Goal: Transaction & Acquisition: Purchase product/service

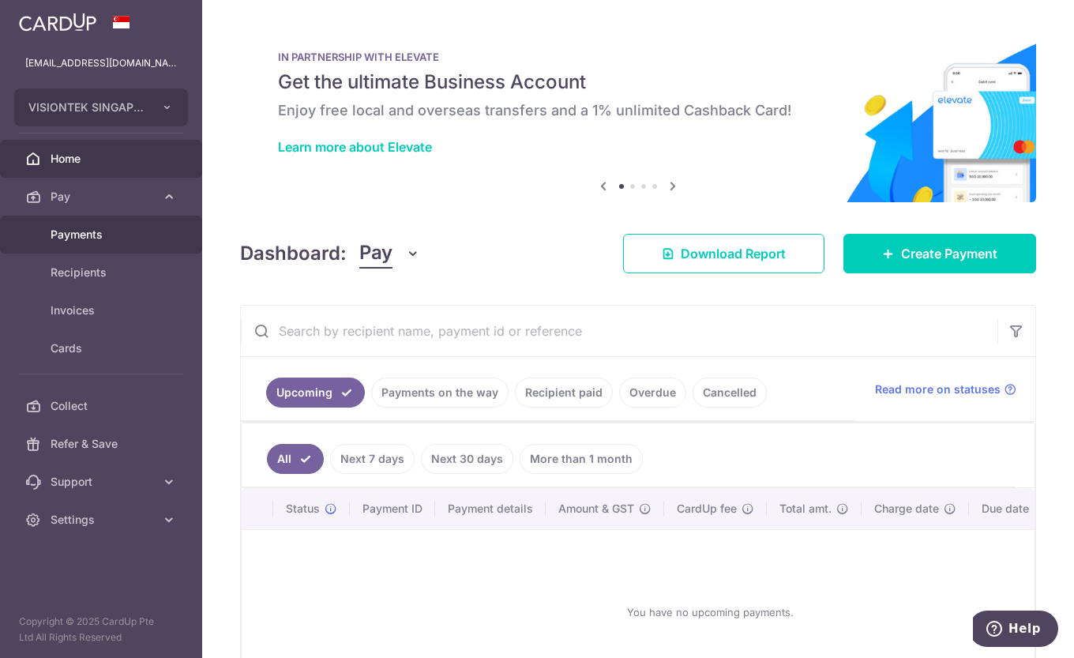
click at [119, 238] on span "Payments" at bounding box center [103, 235] width 104 height 16
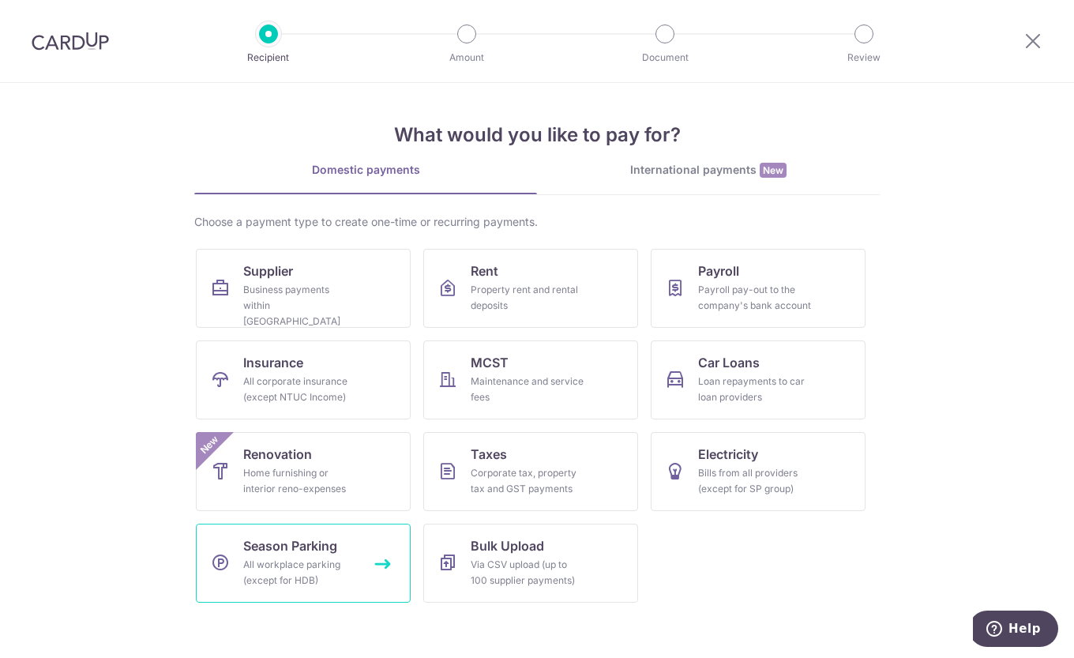
click at [340, 556] on link "Season Parking All workplace parking (except for HDB)" at bounding box center [303, 563] width 215 height 79
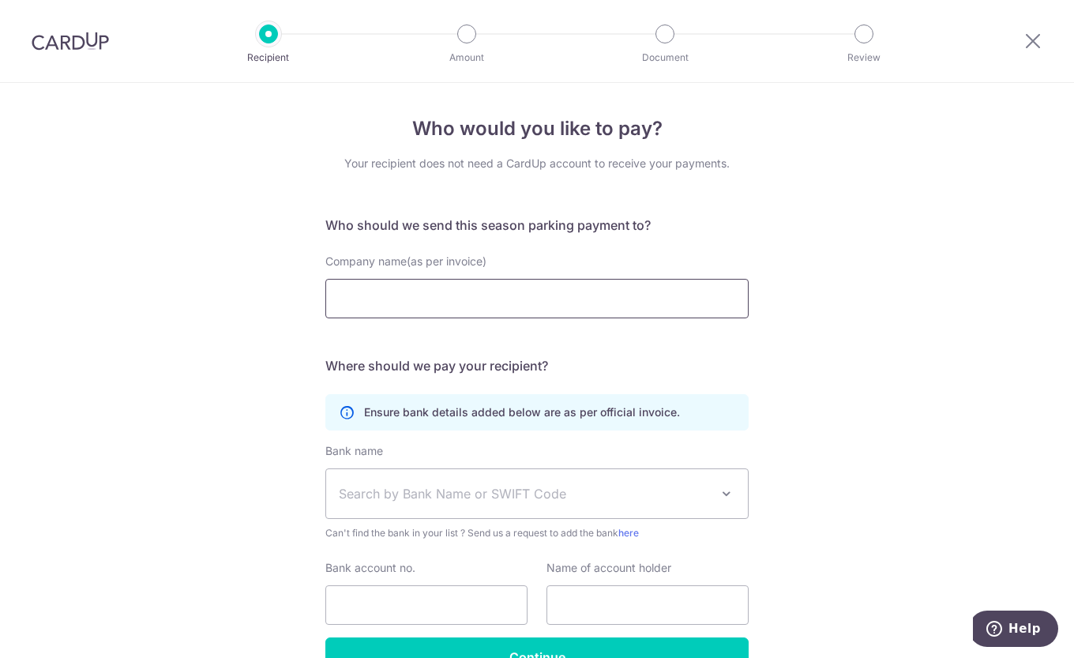
click at [614, 289] on input "Company name(as per invoice)" at bounding box center [536, 298] width 423 height 39
type input "G. TECH PTE LTD"
drag, startPoint x: 158, startPoint y: 445, endPoint x: 226, endPoint y: 442, distance: 68.0
click at [158, 445] on div "Who would you like to pay? Your recipient does not need a CardUp account to rec…" at bounding box center [537, 417] width 1074 height 668
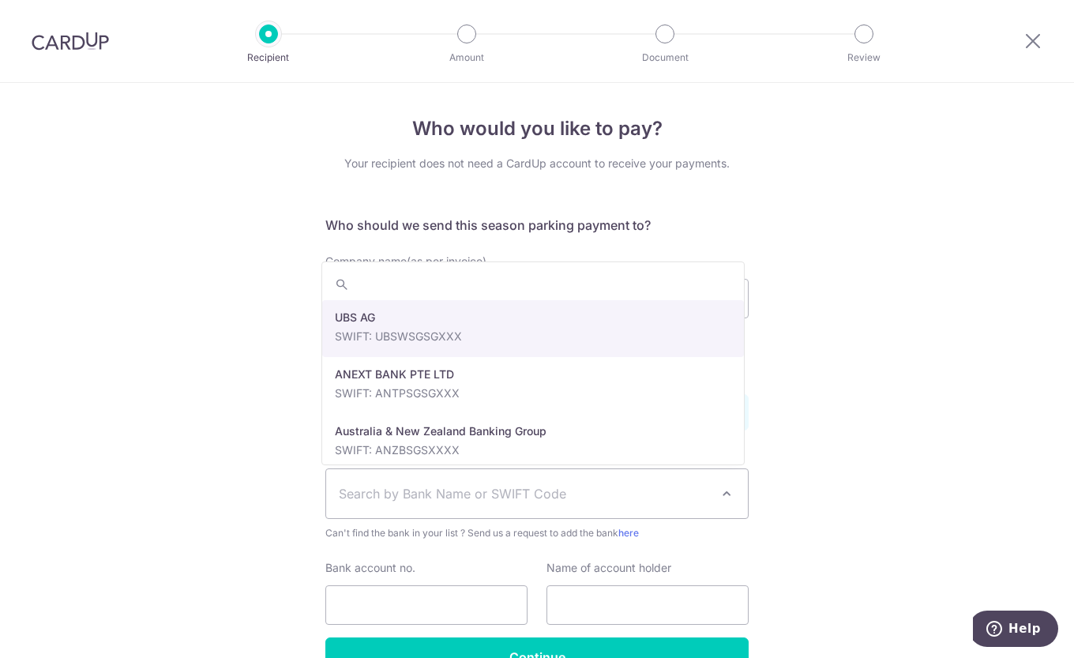
click at [458, 481] on span "Search by Bank Name or SWIFT Code" at bounding box center [537, 493] width 422 height 49
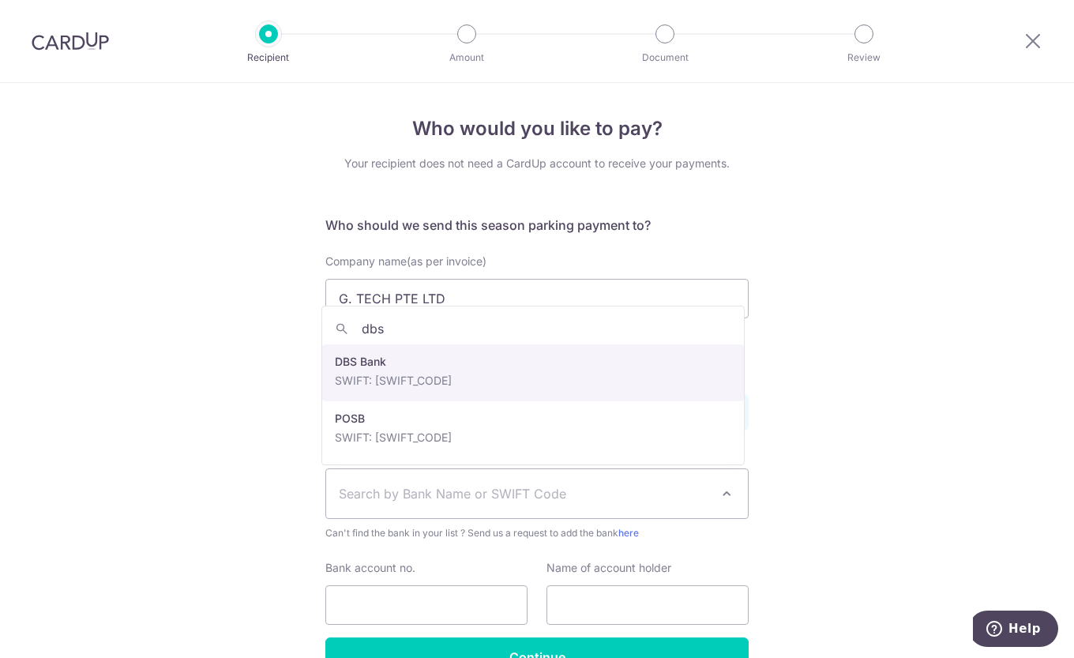
type input "dbs"
select select "6"
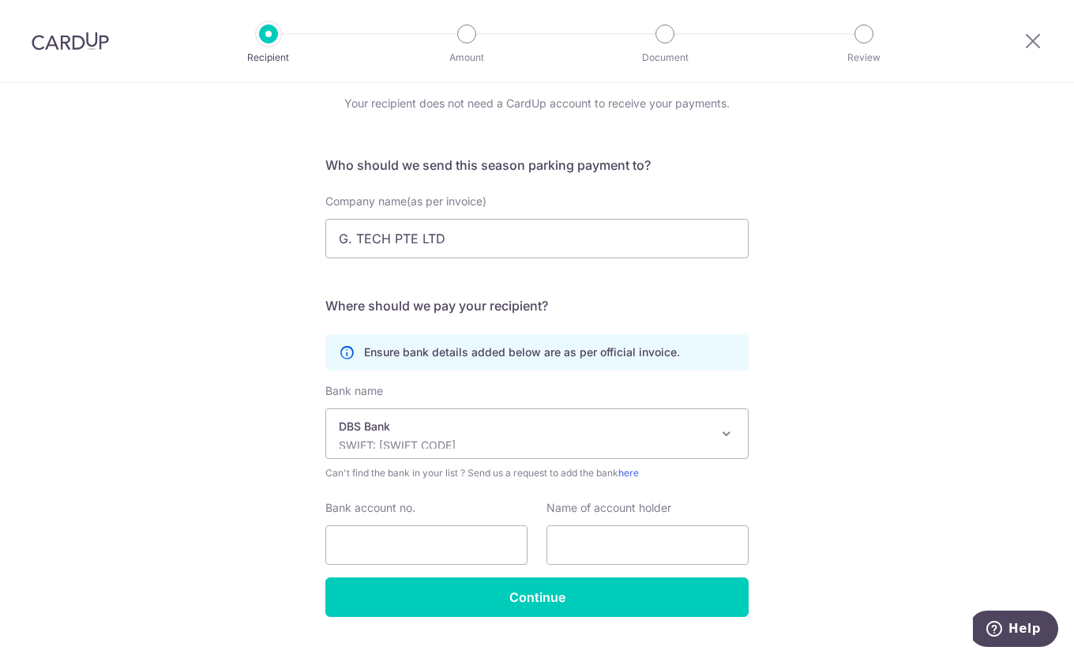
scroll to position [93, 0]
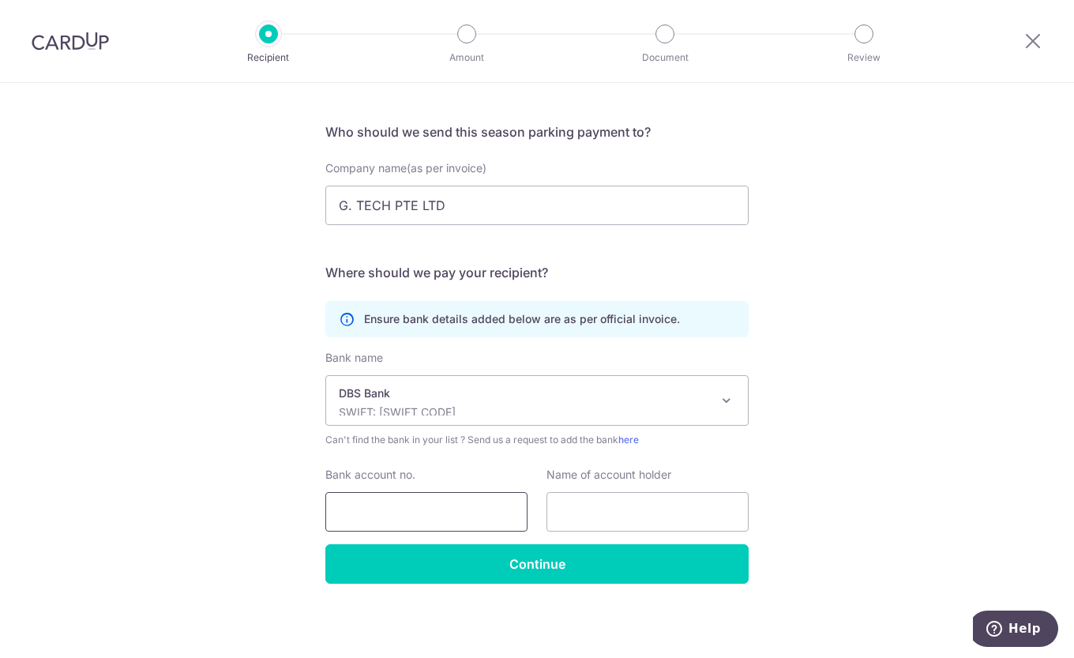
click at [400, 505] on input "Bank account no." at bounding box center [426, 511] width 202 height 39
type input "0249003587"
drag, startPoint x: 454, startPoint y: 210, endPoint x: 128, endPoint y: 169, distance: 328.8
click at [66, 148] on div "Who would you like to pay? Your recipient does not need a CardUp account to rec…" at bounding box center [537, 324] width 1074 height 668
drag, startPoint x: 595, startPoint y: 520, endPoint x: 596, endPoint y: 512, distance: 7.9
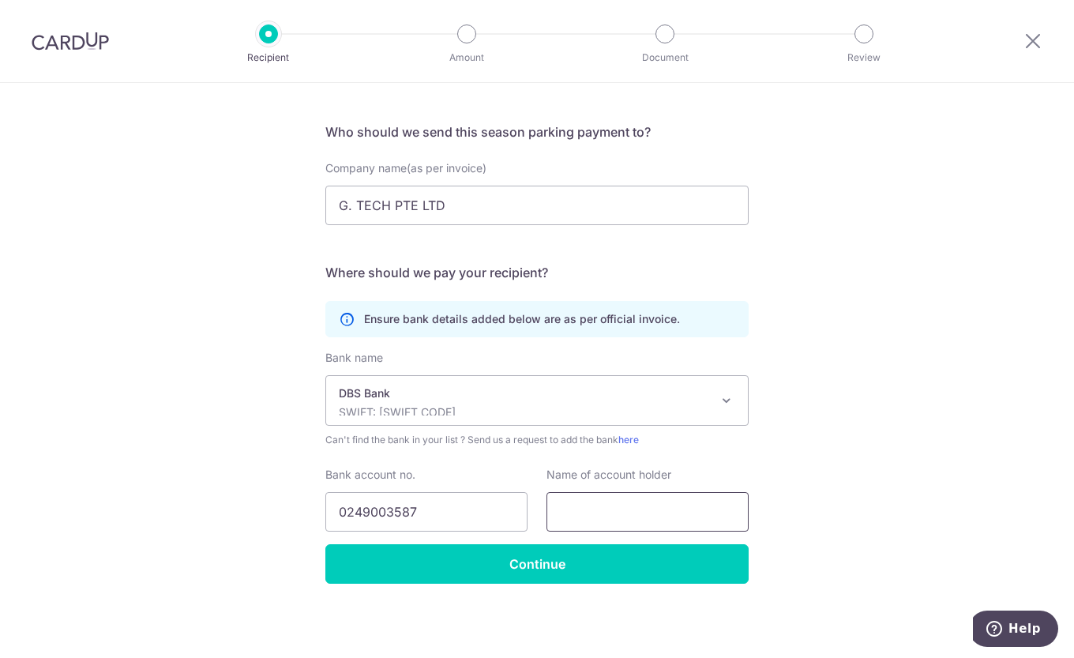
click at [595, 520] on input "text" at bounding box center [648, 511] width 202 height 39
paste input "G. TECH PTE LTD"
type input "G. TECH PTE LTD"
click at [622, 567] on input "Continue" at bounding box center [536, 563] width 423 height 39
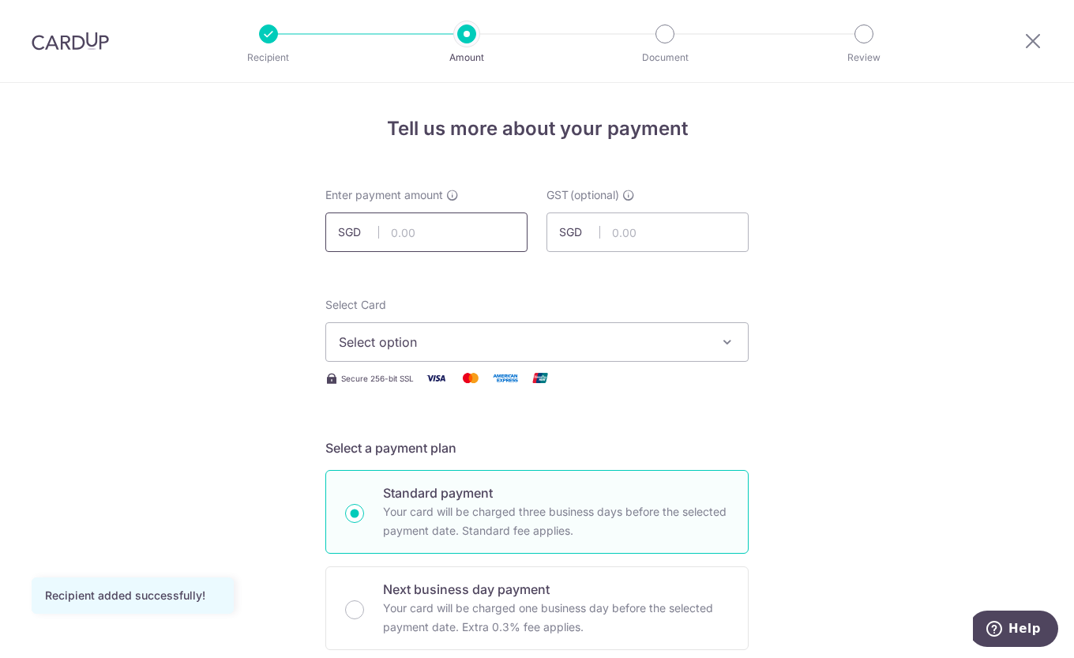
click at [474, 231] on input "text" at bounding box center [426, 231] width 202 height 39
type input "228.90"
click at [397, 348] on span "Select option" at bounding box center [523, 342] width 368 height 19
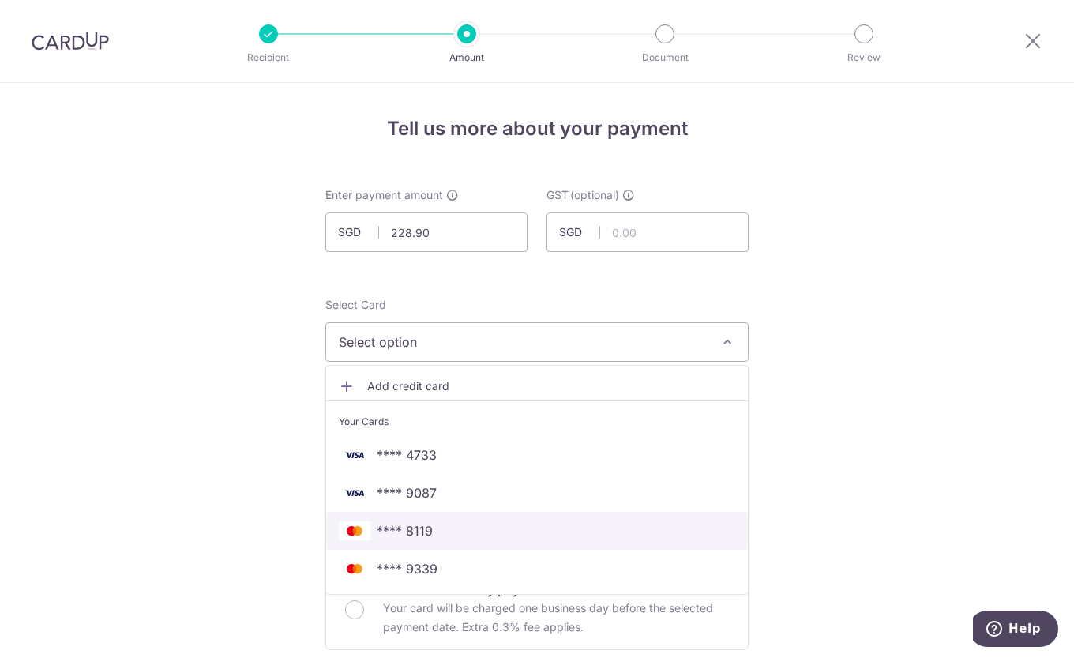
click at [429, 548] on link "**** 8119" at bounding box center [537, 531] width 422 height 38
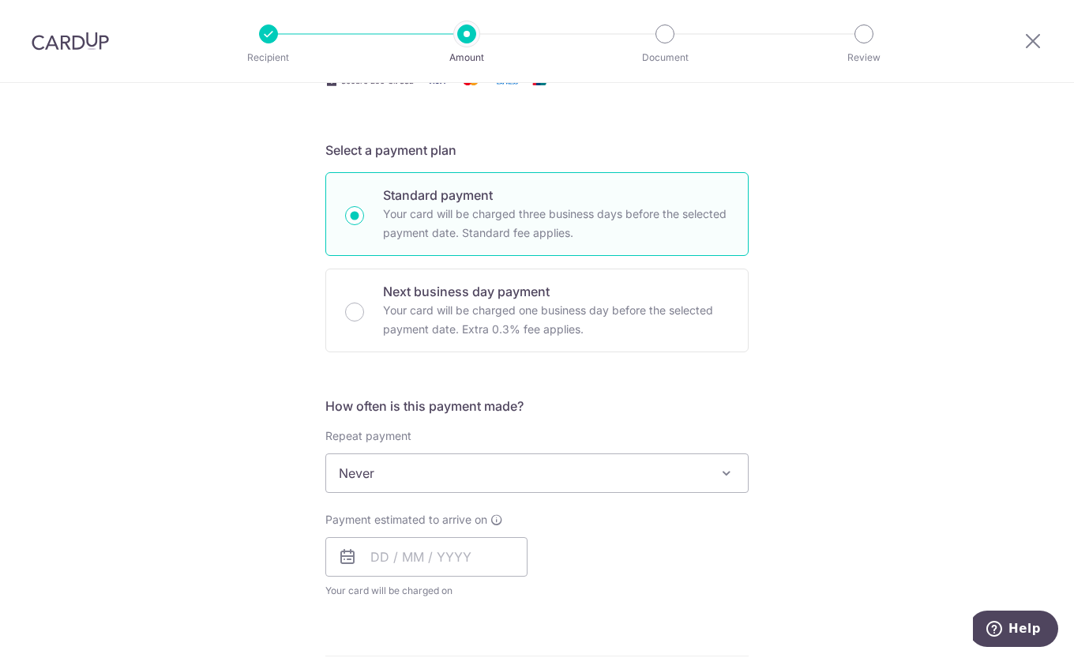
scroll to position [395, 0]
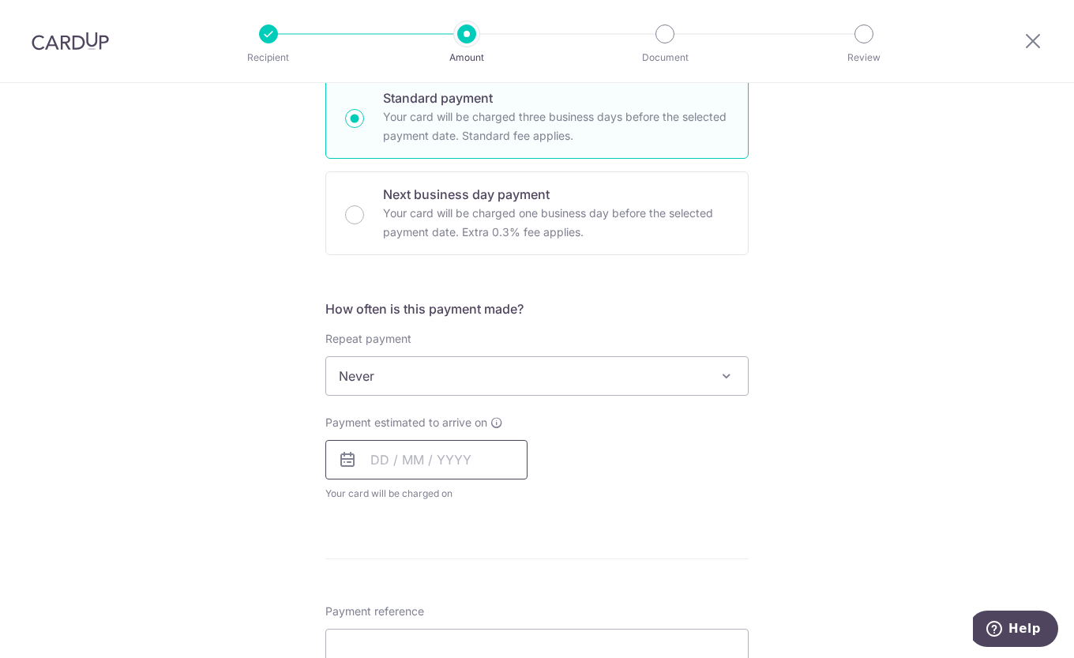
click at [472, 467] on input "text" at bounding box center [426, 459] width 202 height 39
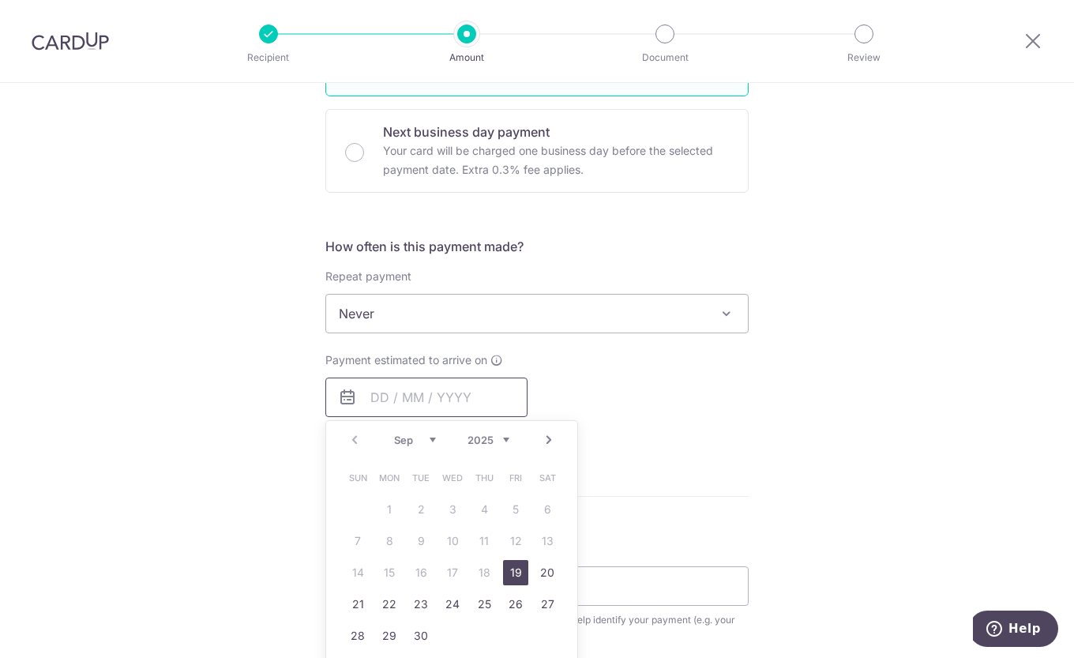
scroll to position [474, 0]
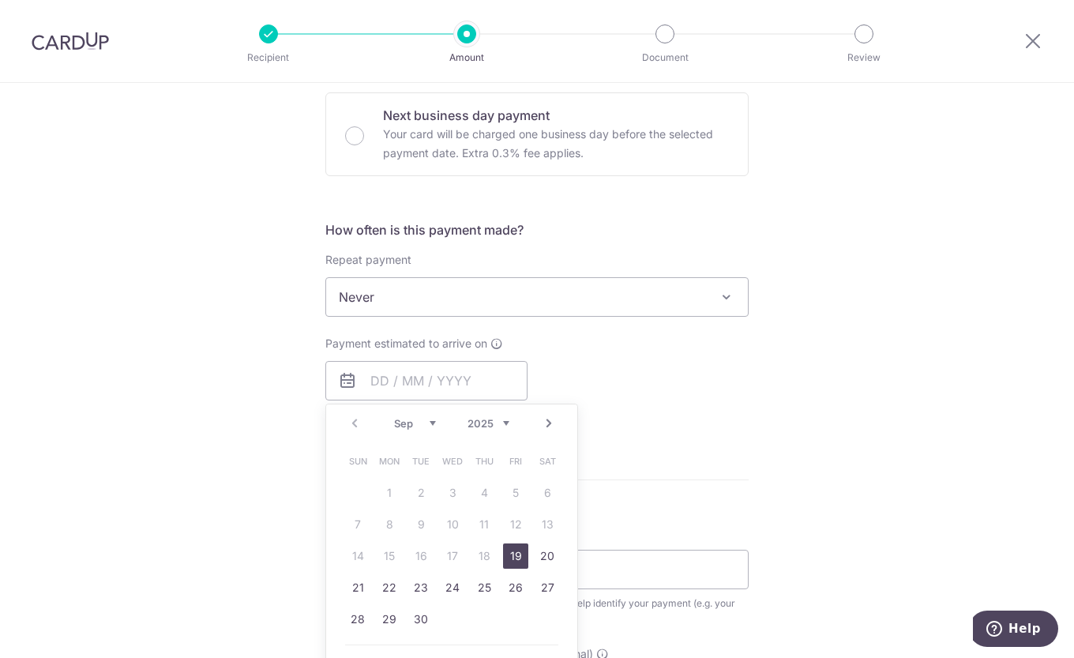
click at [517, 554] on link "19" at bounding box center [515, 555] width 25 height 25
type input "[DATE]"
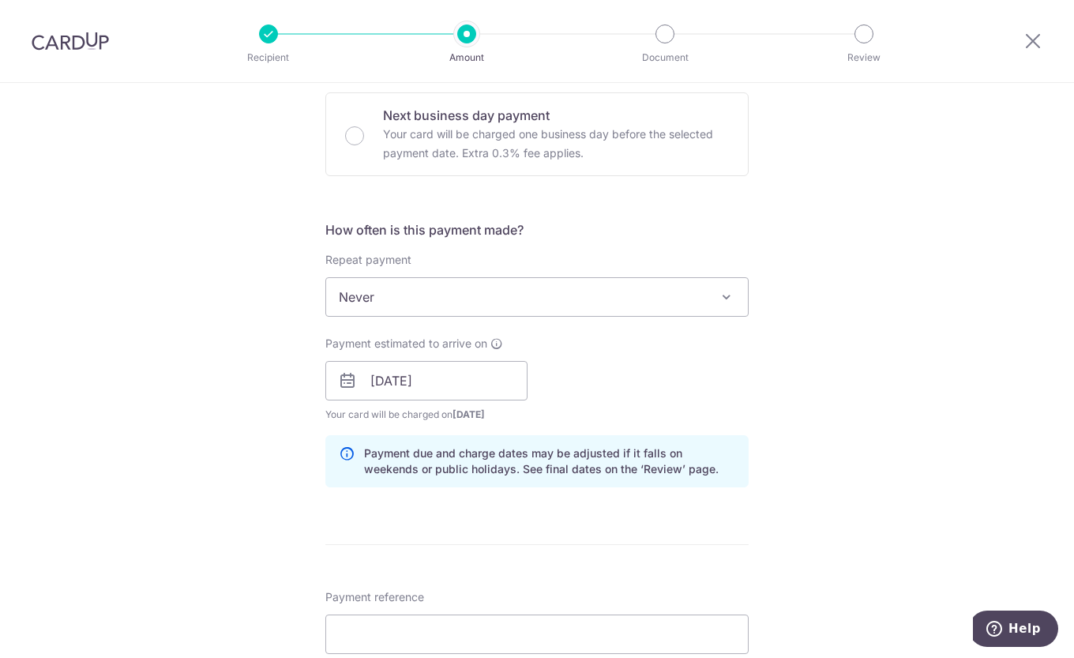
scroll to position [711, 0]
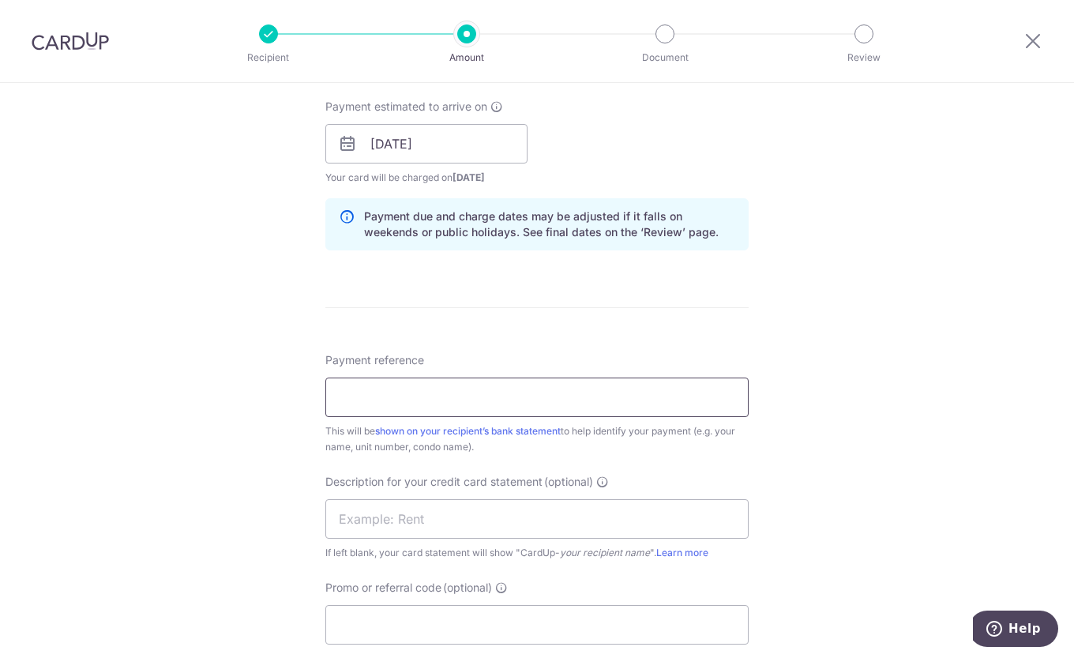
click at [457, 384] on input "Payment reference" at bounding box center [536, 397] width 423 height 39
type input "2"
type input "N"
type input "SFL2288P"
click at [570, 518] on input "text" at bounding box center [536, 518] width 423 height 39
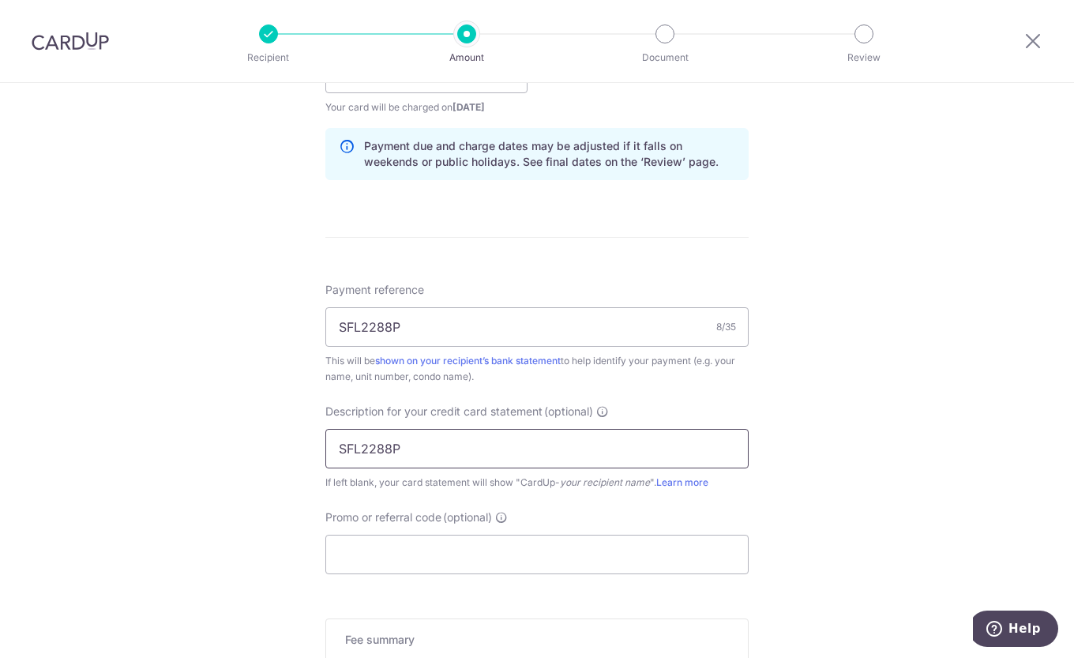
scroll to position [948, 0]
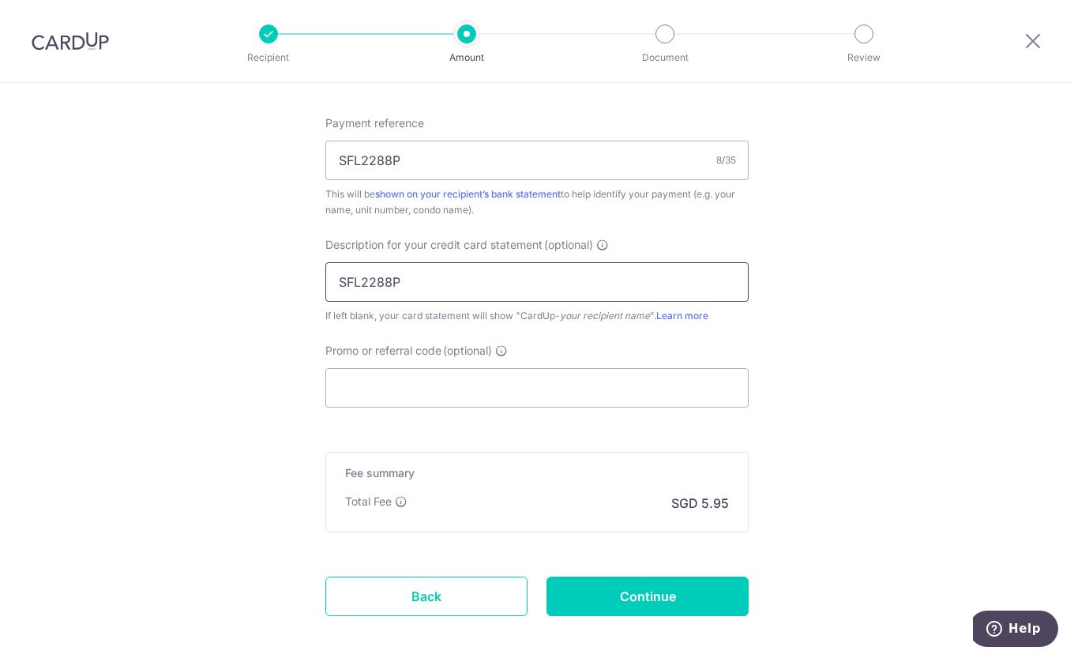
type input "SFL2288P"
click at [447, 375] on input "Promo or referral code (optional)" at bounding box center [536, 387] width 423 height 39
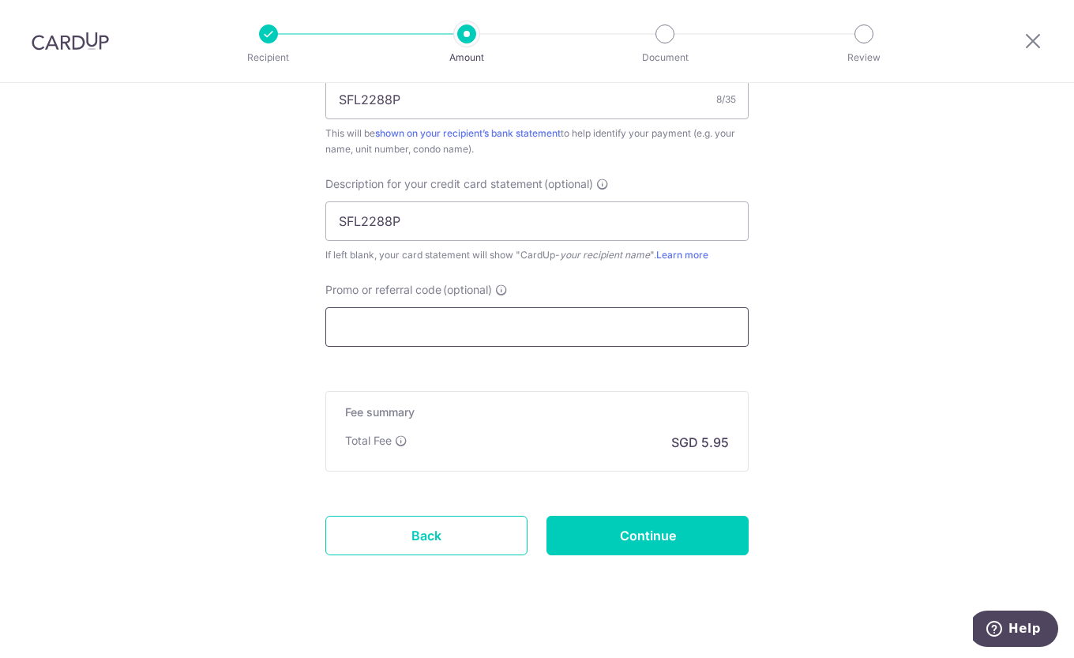
scroll to position [1024, 0]
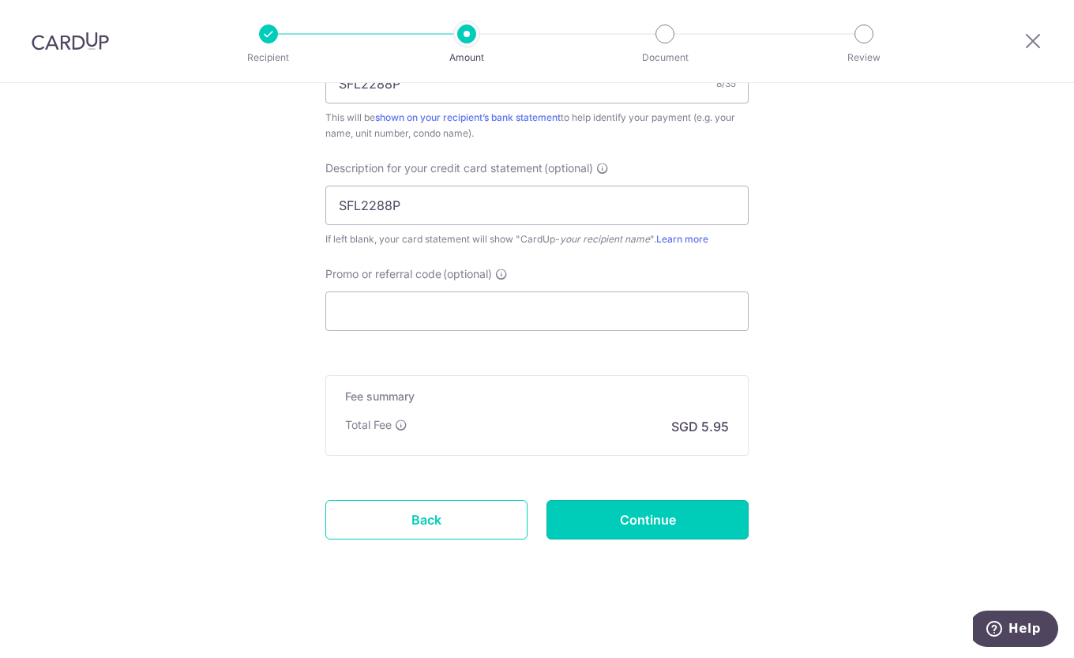
click at [693, 518] on input "Continue" at bounding box center [648, 519] width 202 height 39
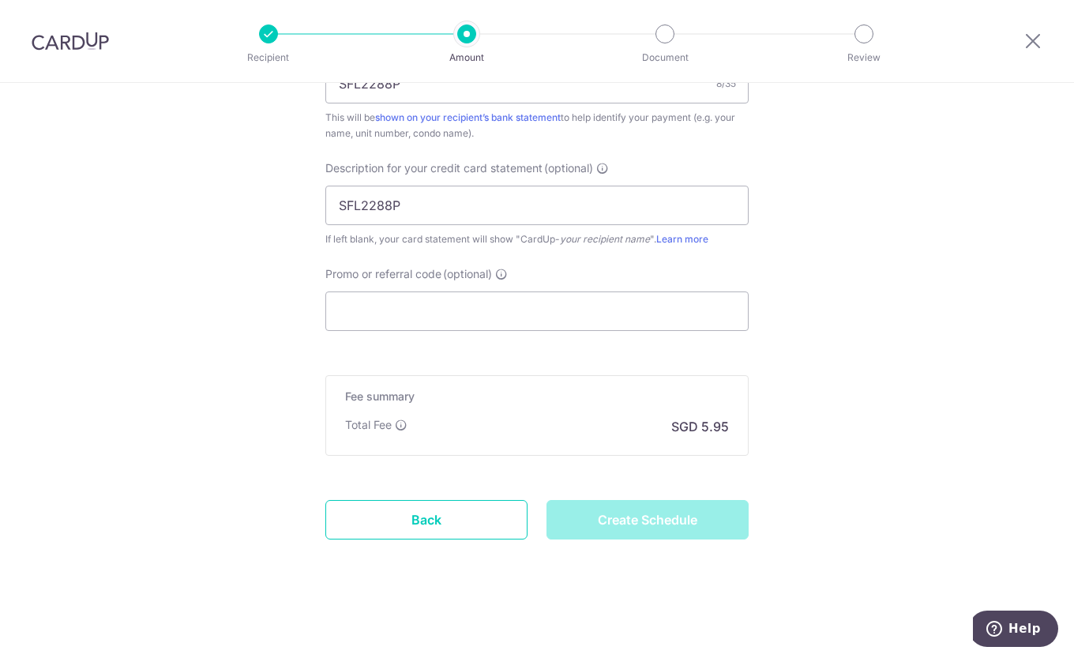
type input "Create Schedule"
